Goal: Register for event/course

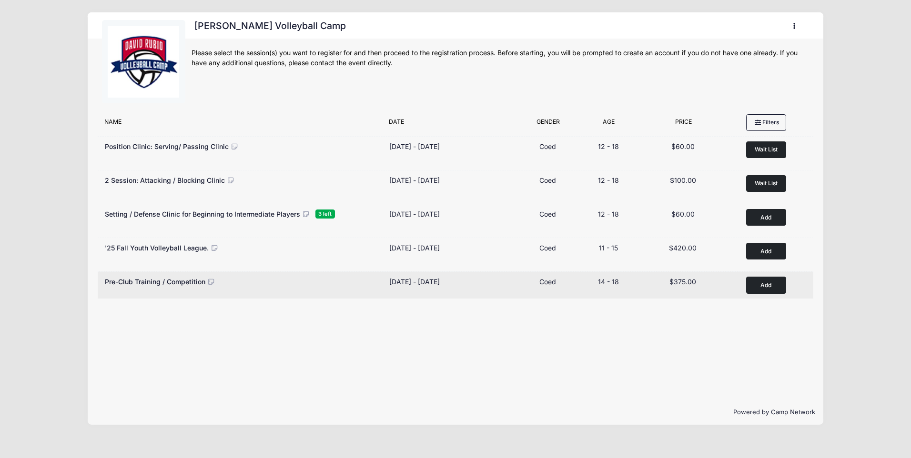
click at [763, 282] on button "Add to Cart" at bounding box center [766, 285] width 40 height 17
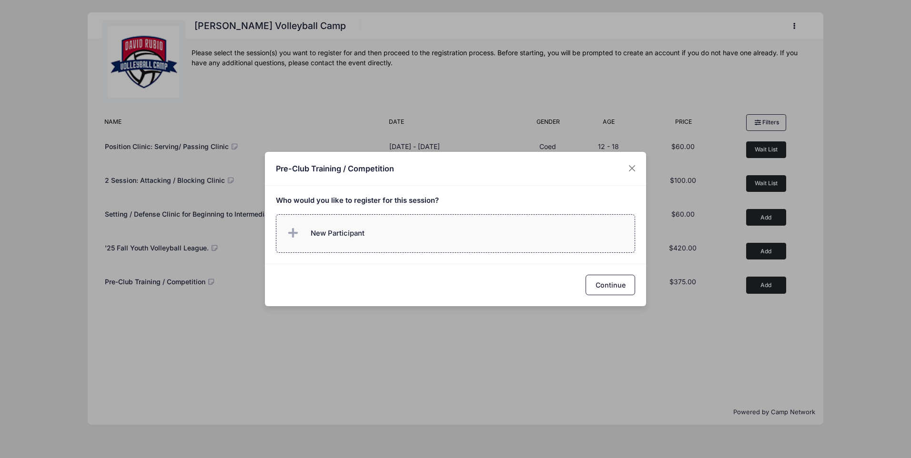
click at [383, 226] on label "New Participant" at bounding box center [456, 233] width 360 height 39
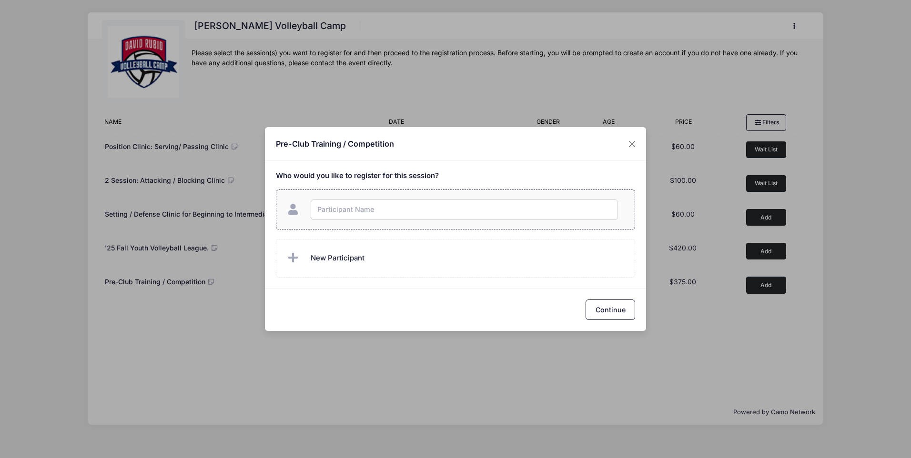
click at [379, 202] on input "text" at bounding box center [464, 210] width 307 height 20
type input "a"
type input "ADYSON ANDERSON"
checkbox input "true"
click at [607, 301] on button "Continue" at bounding box center [611, 310] width 50 height 20
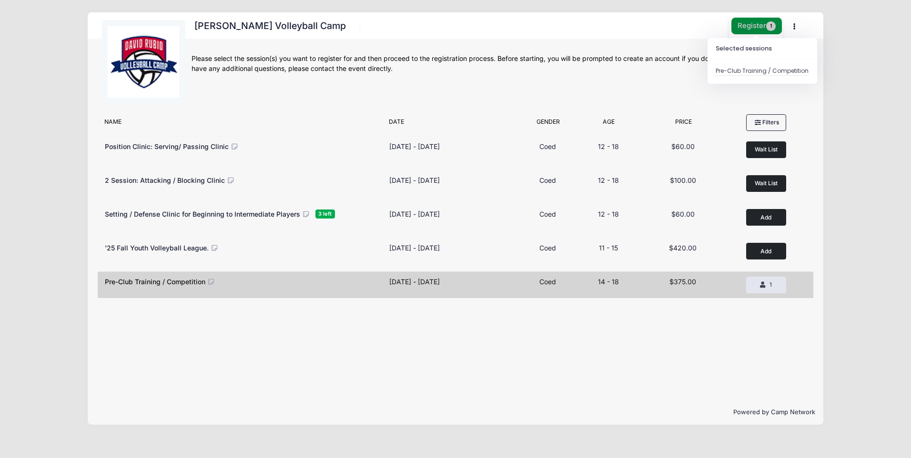
click at [757, 26] on button "Register 1" at bounding box center [756, 26] width 51 height 17
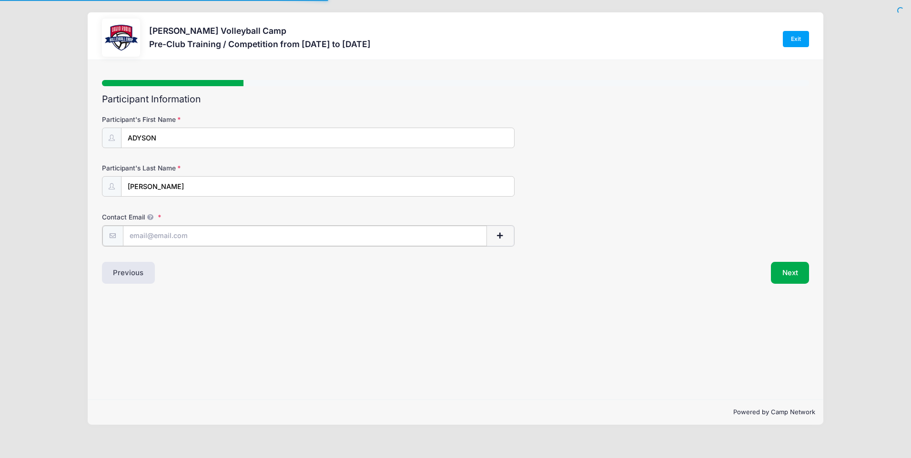
drag, startPoint x: 0, startPoint y: 0, endPoint x: 144, endPoint y: 239, distance: 279.1
click at [144, 239] on input "Contact Email" at bounding box center [305, 236] width 364 height 20
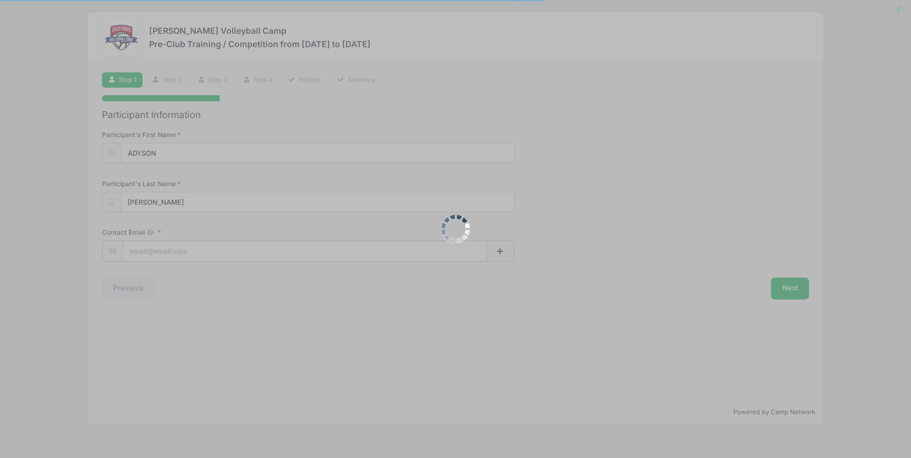
type input "[EMAIL_ADDRESS][DOMAIN_NAME]"
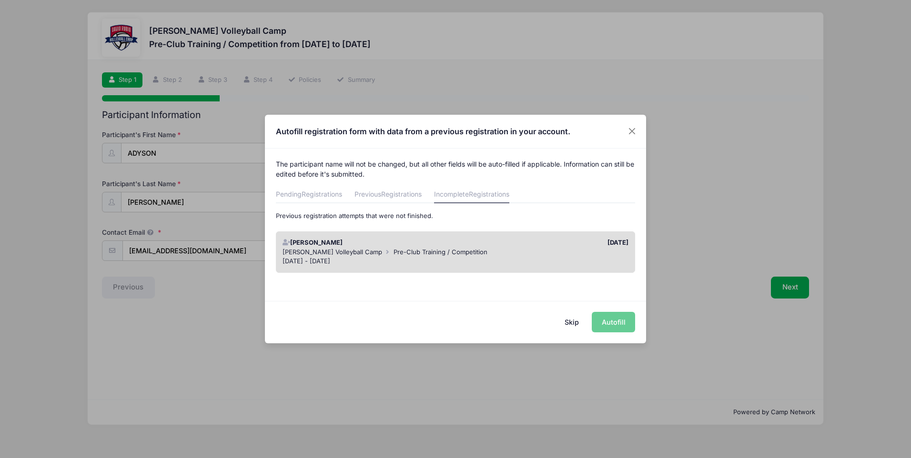
click at [607, 326] on div "Skip Autofill" at bounding box center [455, 322] width 381 height 42
click at [453, 244] on div "[PERSON_NAME]" at bounding box center [367, 243] width 178 height 10
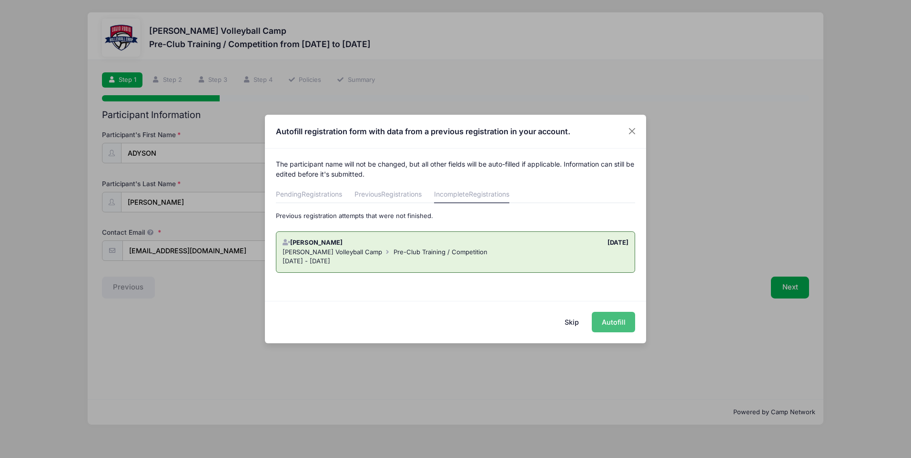
click at [609, 320] on button "Autofill" at bounding box center [613, 322] width 43 height 20
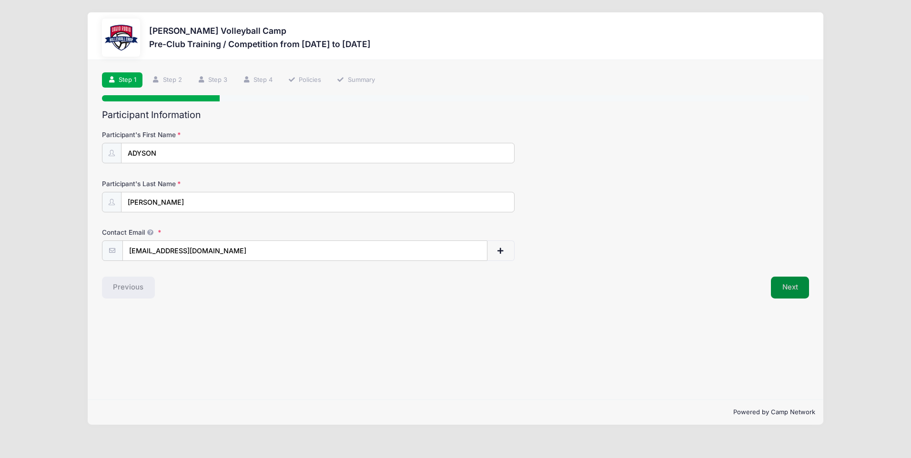
click at [796, 286] on button "Next" at bounding box center [790, 288] width 39 height 22
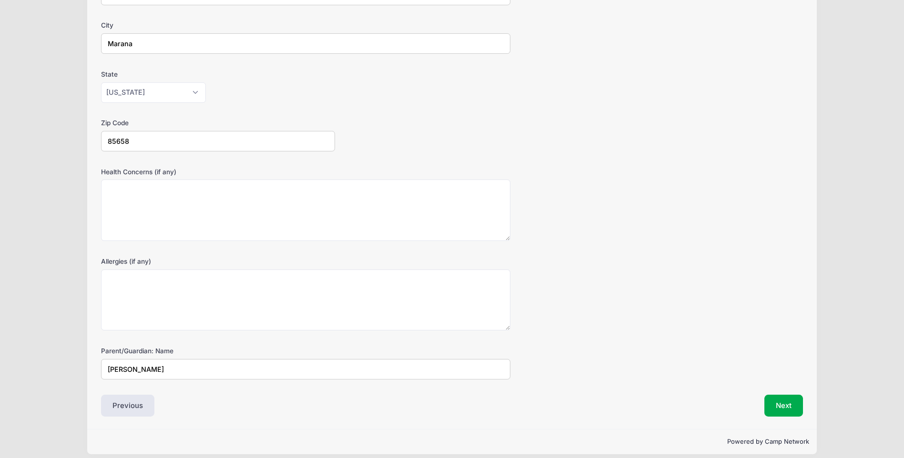
scroll to position [216, 0]
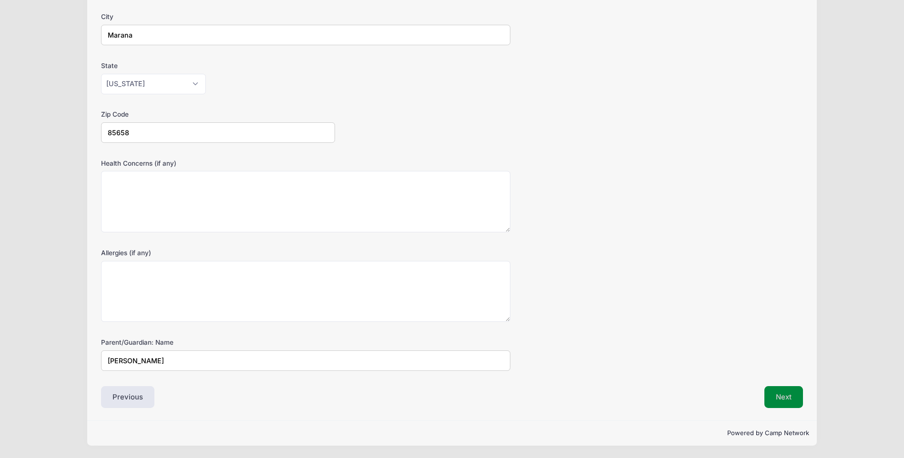
click at [789, 394] on button "Next" at bounding box center [783, 397] width 39 height 22
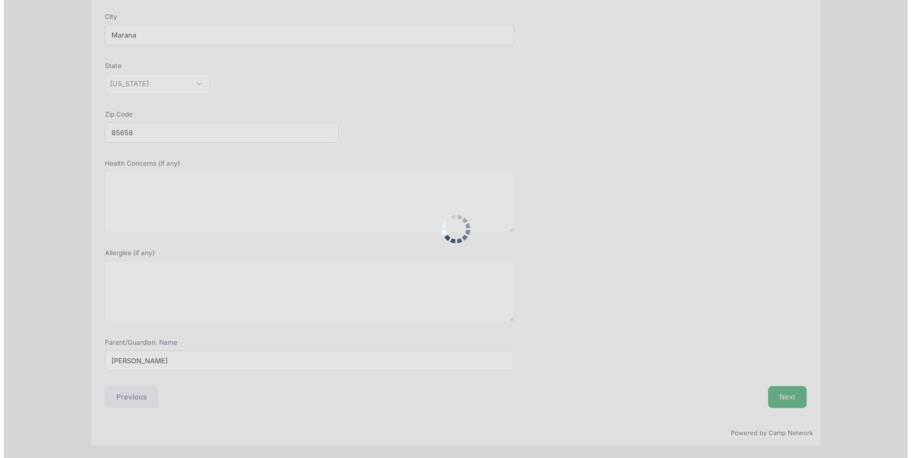
scroll to position [0, 0]
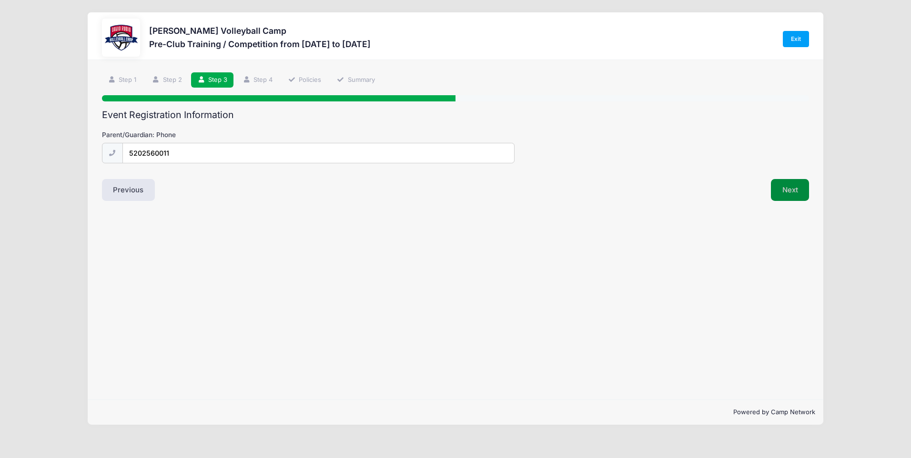
click at [783, 187] on button "Next" at bounding box center [790, 190] width 39 height 22
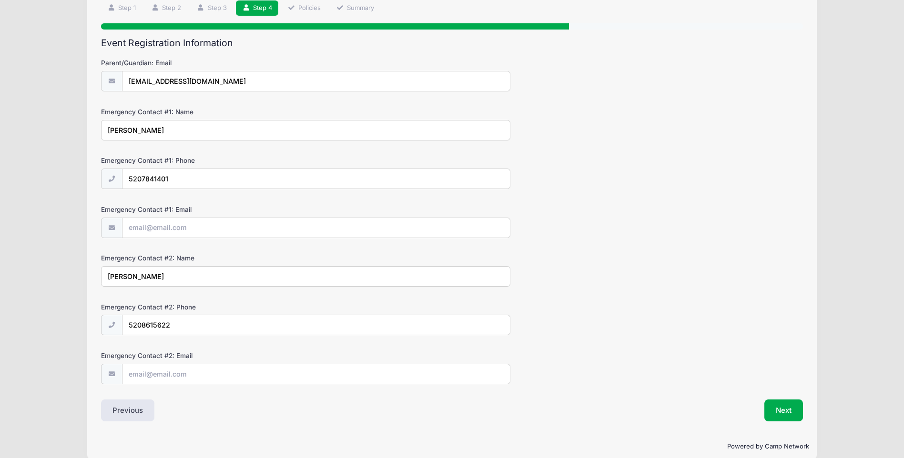
scroll to position [85, 0]
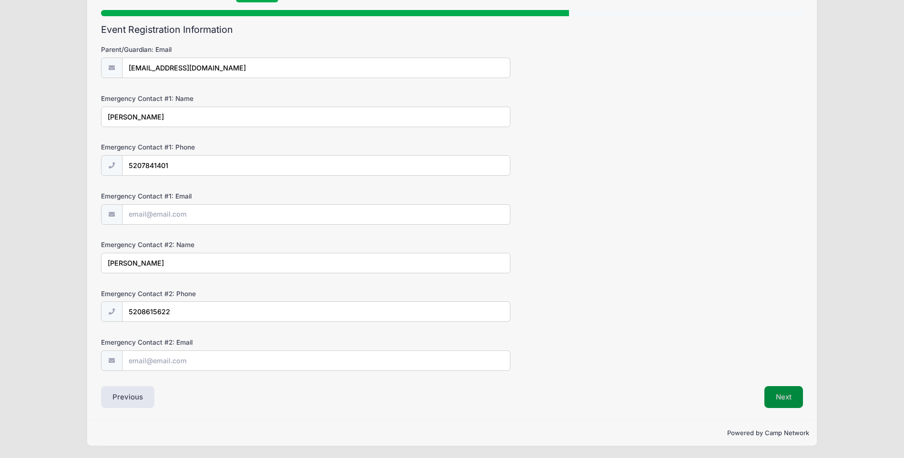
click at [778, 400] on button "Next" at bounding box center [783, 397] width 39 height 22
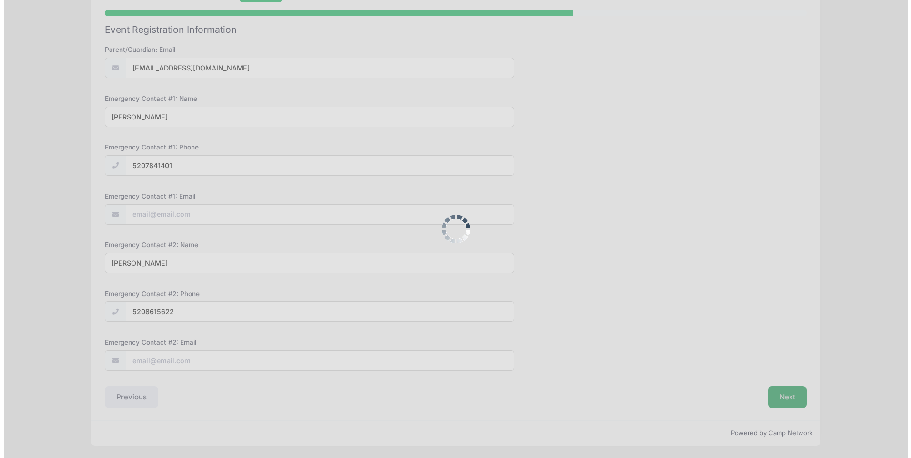
scroll to position [0, 0]
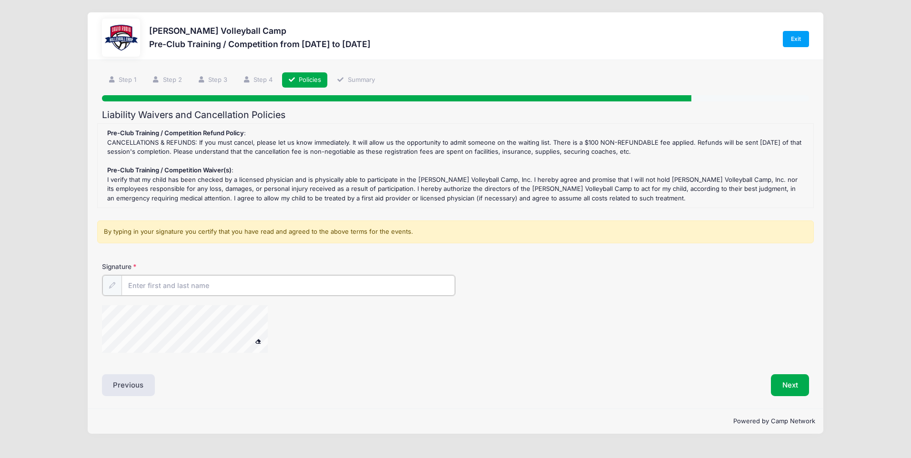
click at [170, 289] on input "Signature" at bounding box center [288, 285] width 334 height 20
type input "Tianay Anderson"
click at [781, 386] on button "Next" at bounding box center [790, 385] width 39 height 22
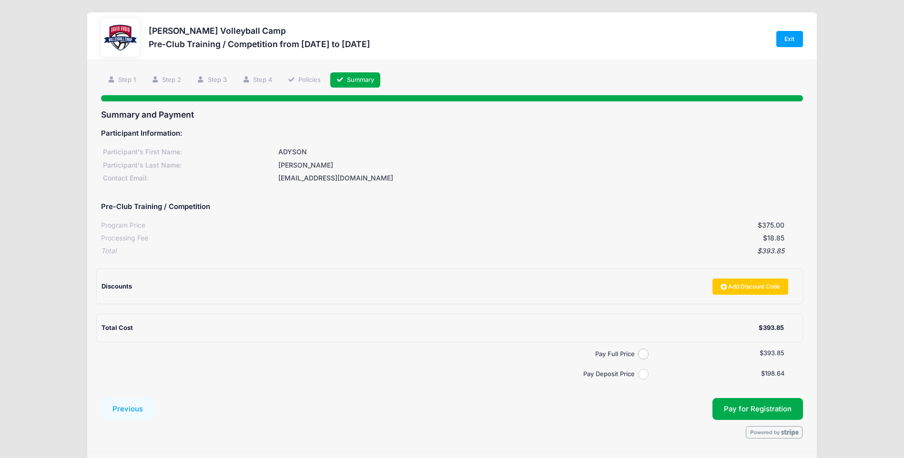
click at [642, 373] on input "Pay Deposit Price" at bounding box center [643, 374] width 11 height 11
radio input "true"
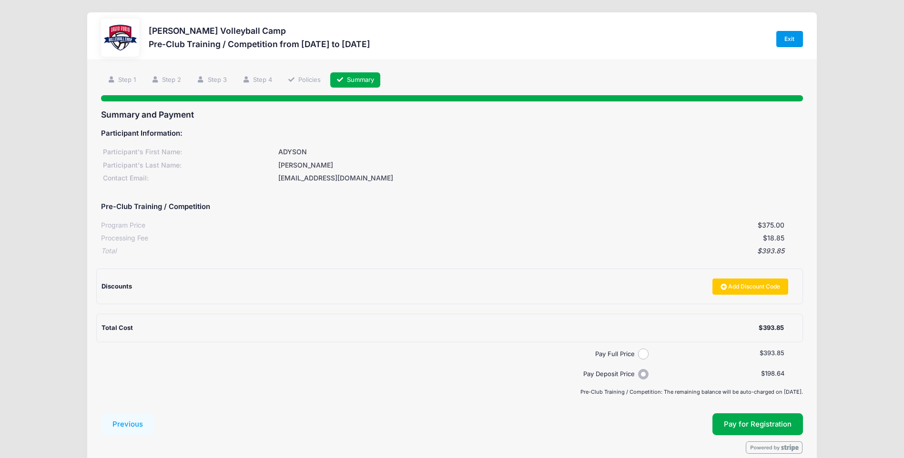
click at [784, 37] on link "Exit" at bounding box center [789, 39] width 27 height 16
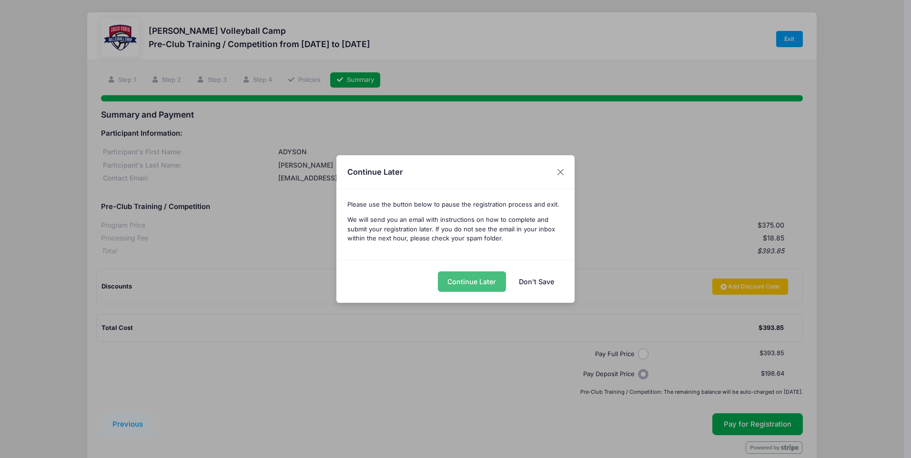
click at [465, 276] on button "Continue Later" at bounding box center [472, 282] width 68 height 20
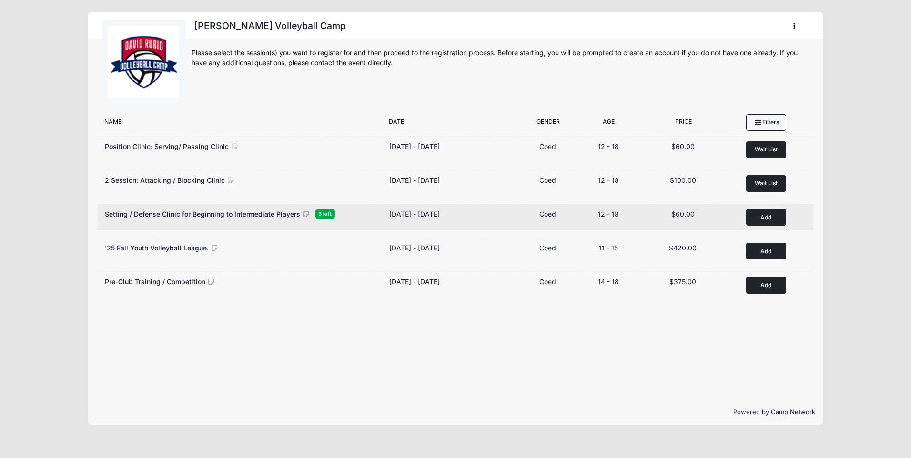
click at [304, 215] on icon at bounding box center [306, 214] width 9 height 7
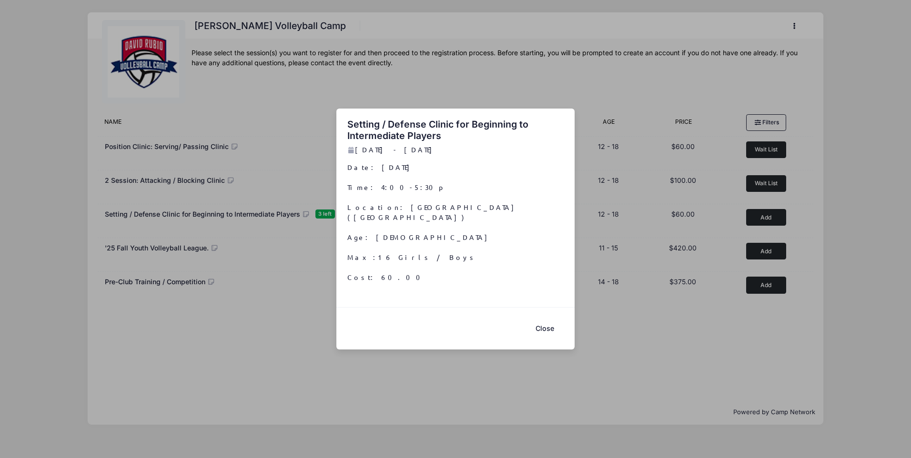
click at [548, 322] on button "Close" at bounding box center [545, 329] width 38 height 20
